Goal: Navigation & Orientation: Find specific page/section

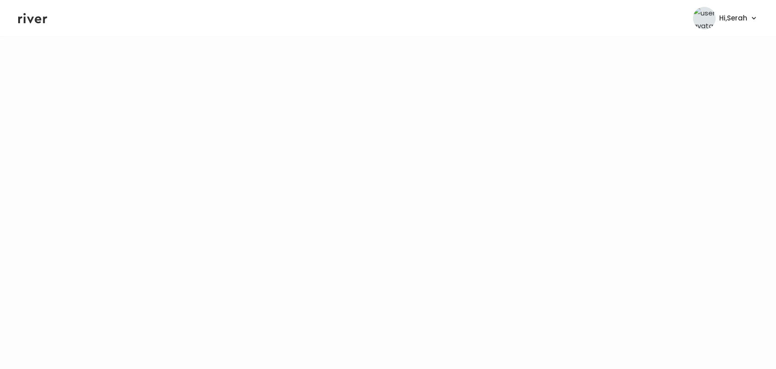
click at [38, 15] on icon at bounding box center [32, 18] width 29 height 14
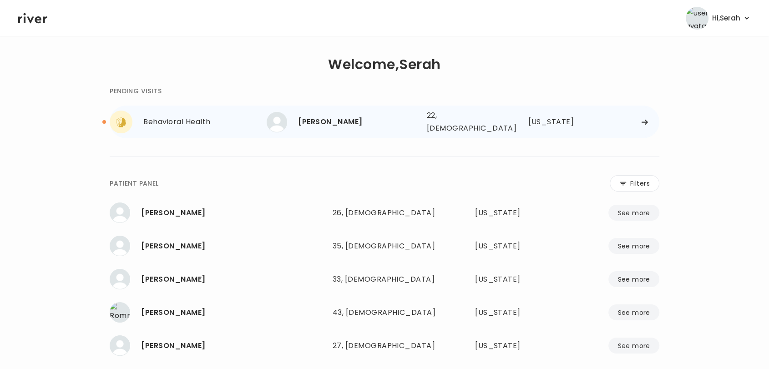
click at [338, 116] on div "[PERSON_NAME]" at bounding box center [358, 122] width 121 height 13
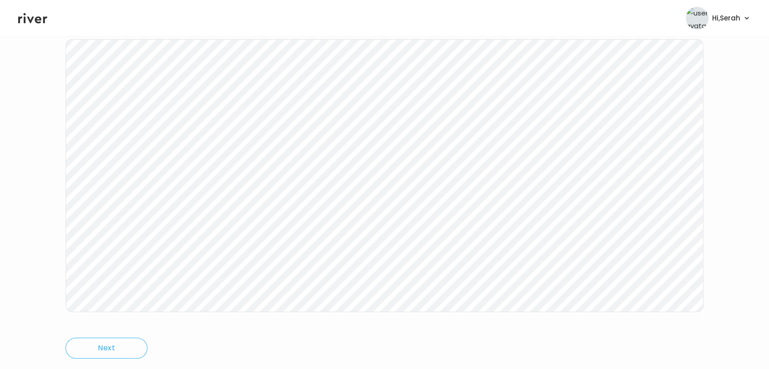
scroll to position [136, 0]
click at [38, 25] on header "Hi, Serah Profile Logout" at bounding box center [384, 18] width 769 height 36
click at [35, 15] on icon at bounding box center [32, 18] width 29 height 14
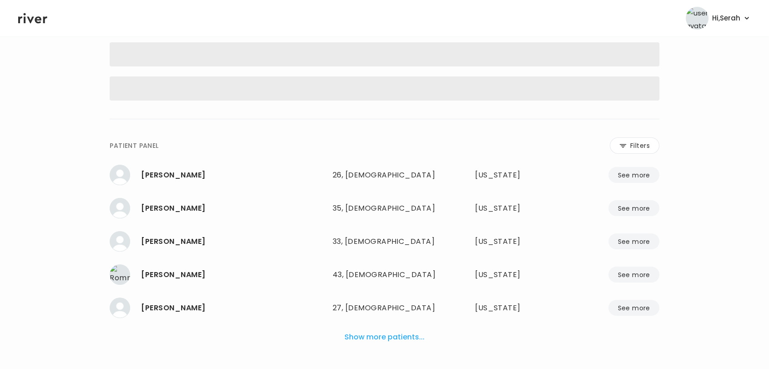
scroll to position [55, 0]
